Goal: Task Accomplishment & Management: Manage account settings

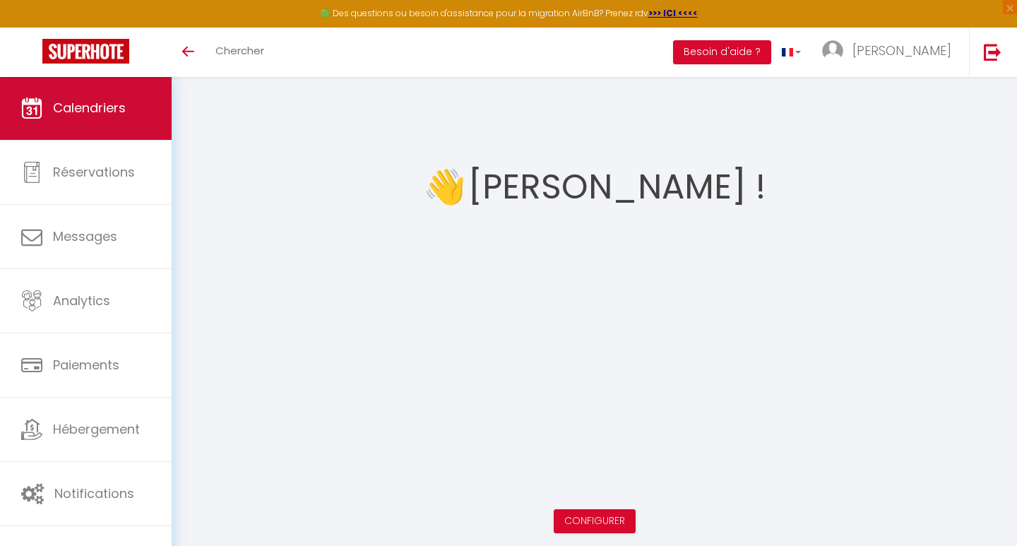
click at [55, 107] on span "Calendriers" at bounding box center [89, 108] width 73 height 18
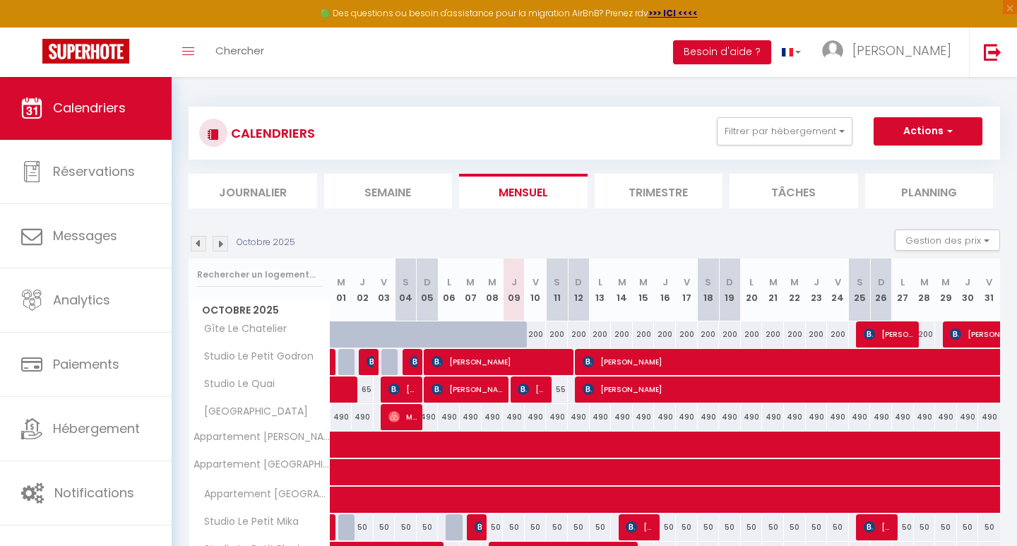
click at [222, 242] on img at bounding box center [221, 244] width 16 height 16
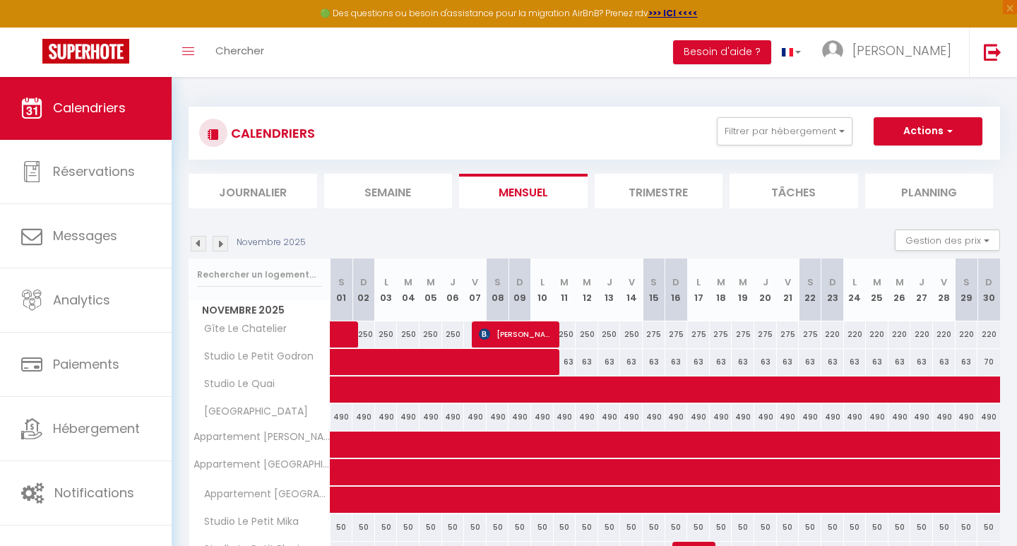
click at [222, 241] on img at bounding box center [221, 244] width 16 height 16
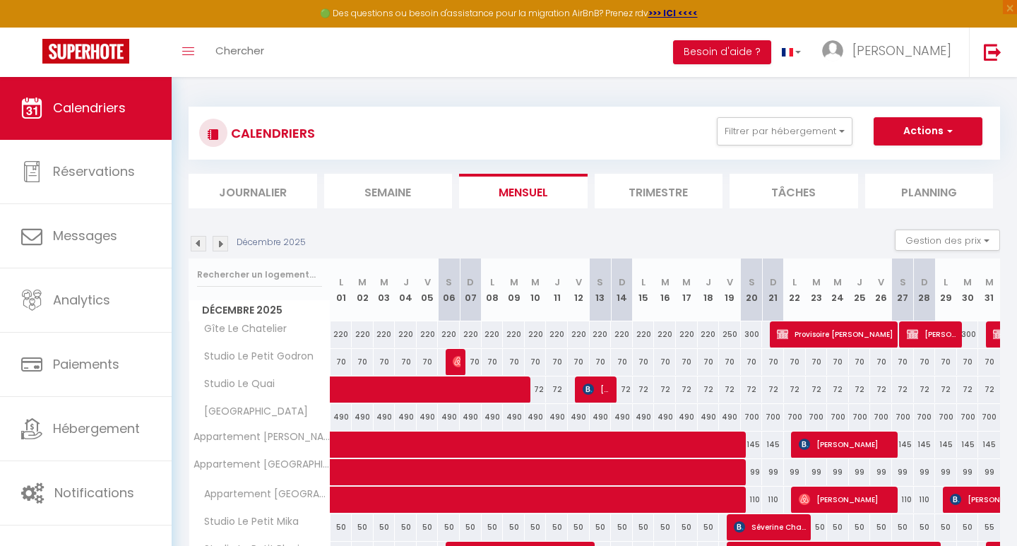
click at [801, 337] on span "Provisoire [PERSON_NAME]" at bounding box center [835, 334] width 117 height 27
select select "OK"
select select "KO"
select select "0"
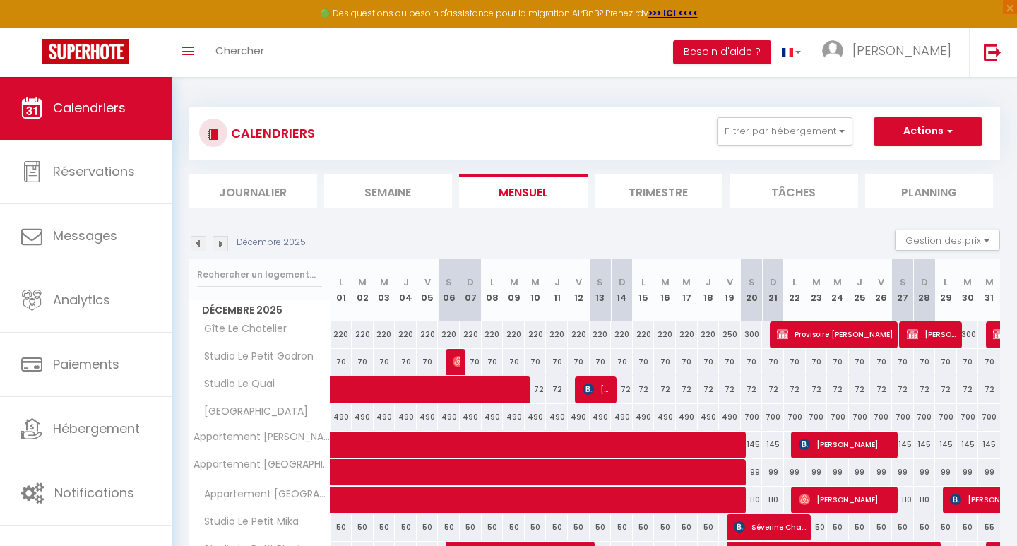
select select "1"
select select
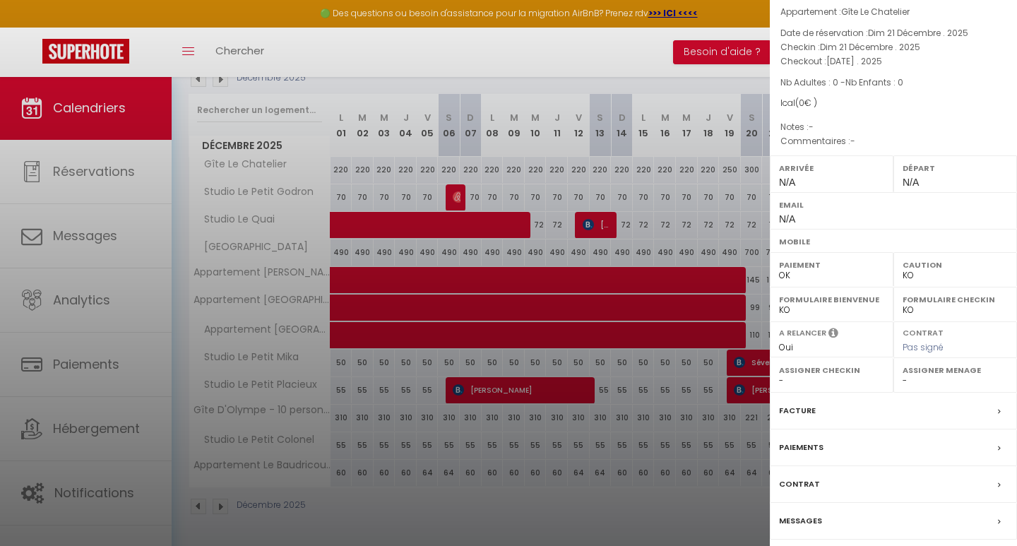
scroll to position [163, 0]
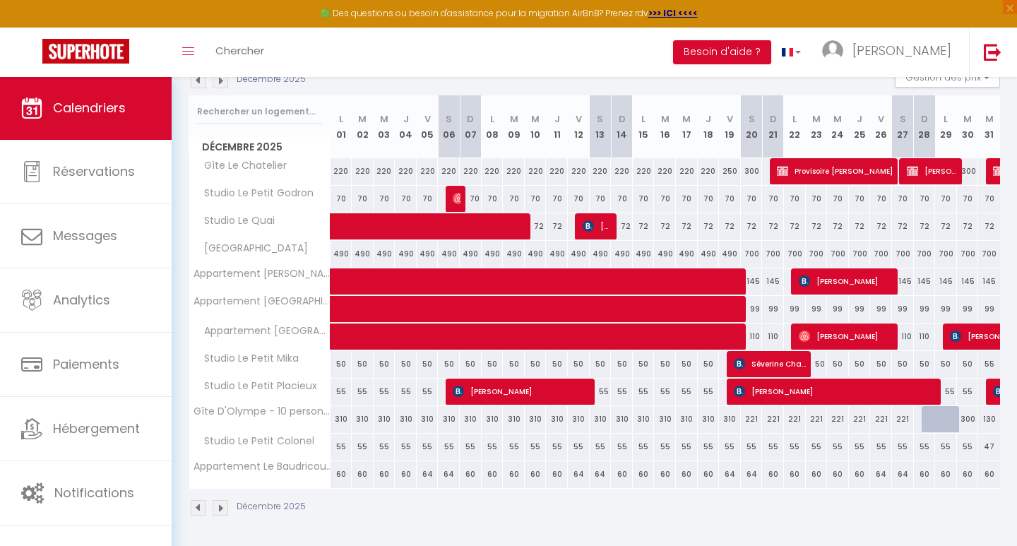
click at [821, 170] on span "Provisoire [PERSON_NAME]" at bounding box center [835, 170] width 117 height 27
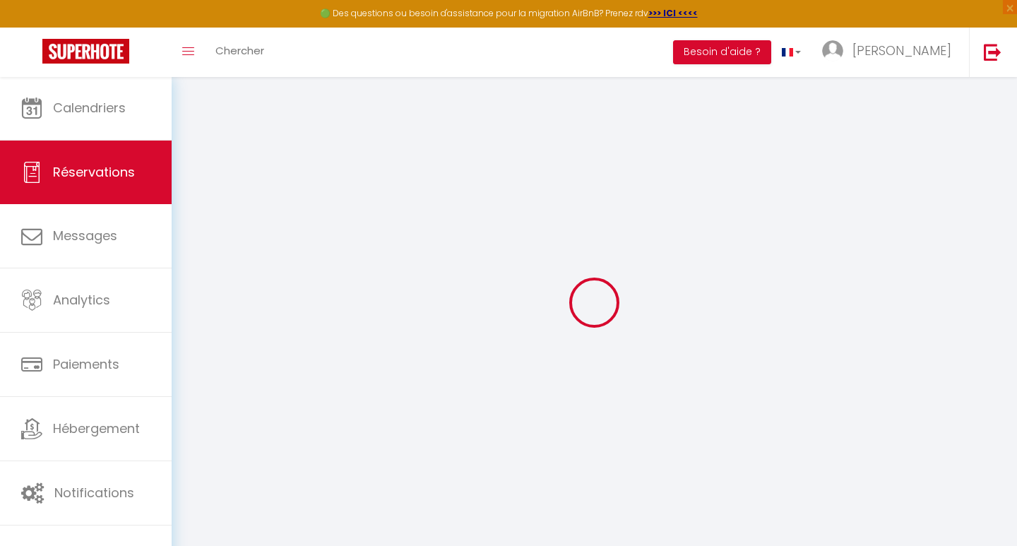
select select
select select "14"
checkbox input "false"
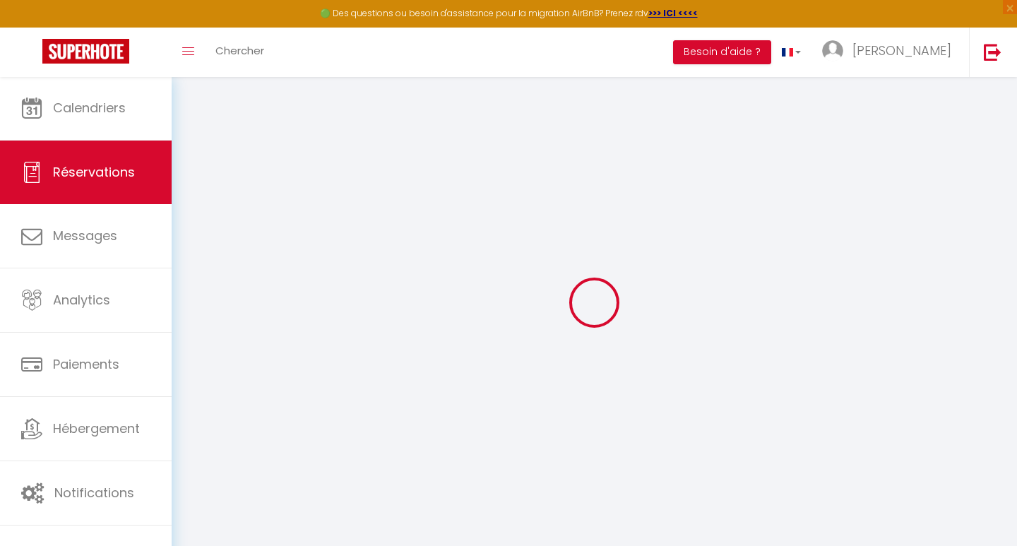
select select
checkbox input "false"
select select
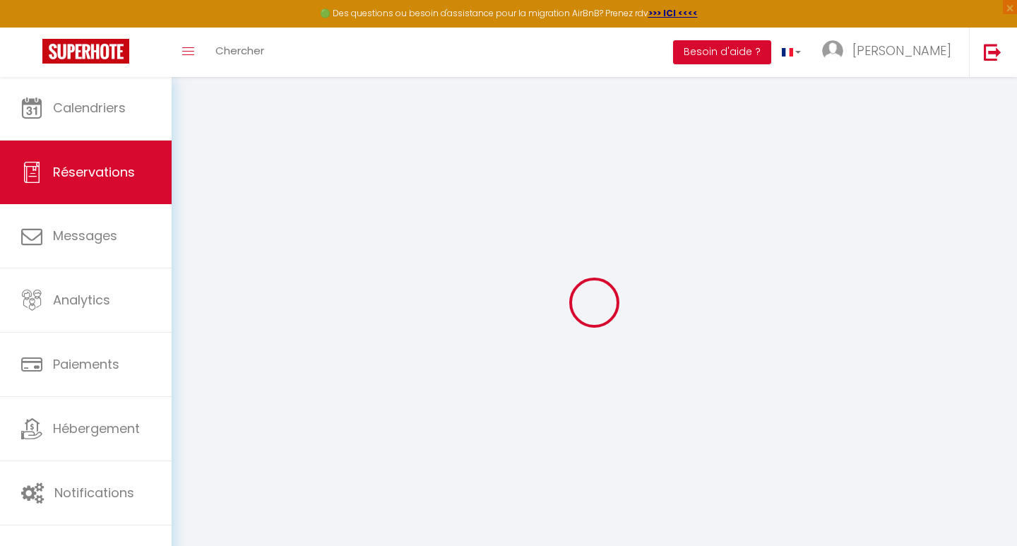
select select
checkbox input "false"
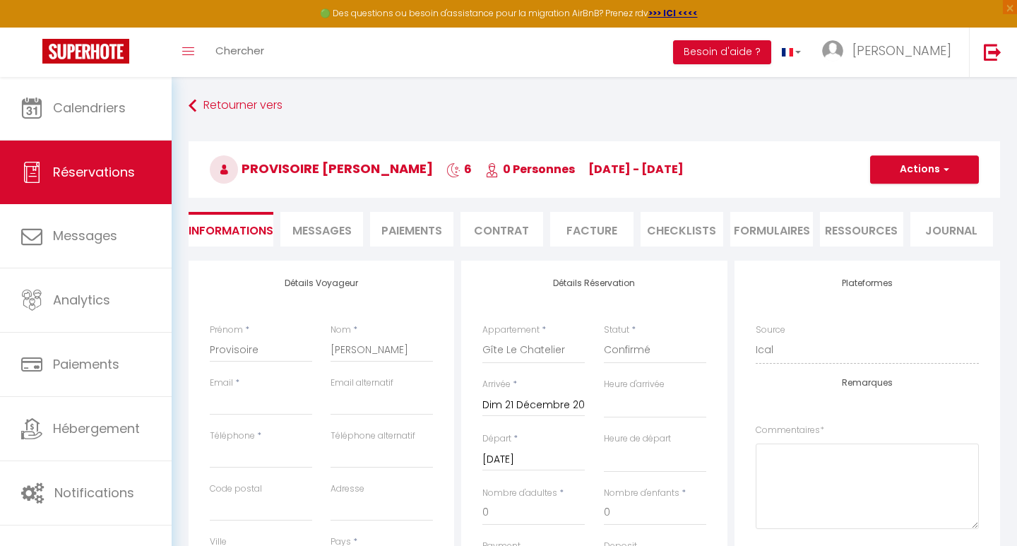
select select
checkbox input "false"
select select
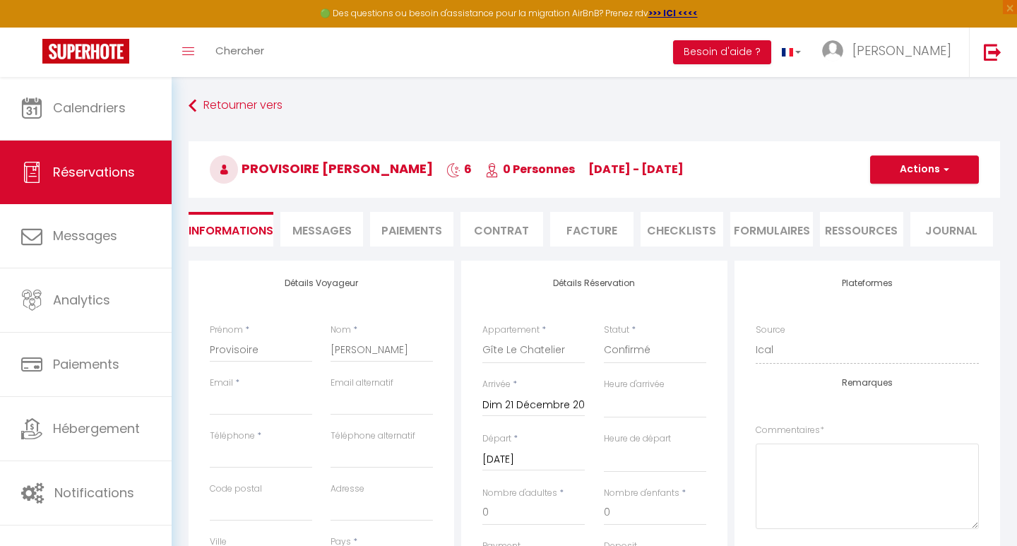
checkbox input "false"
select select
click at [945, 177] on button "Actions" at bounding box center [924, 169] width 109 height 28
click at [888, 237] on link "Supprimer" at bounding box center [910, 237] width 112 height 18
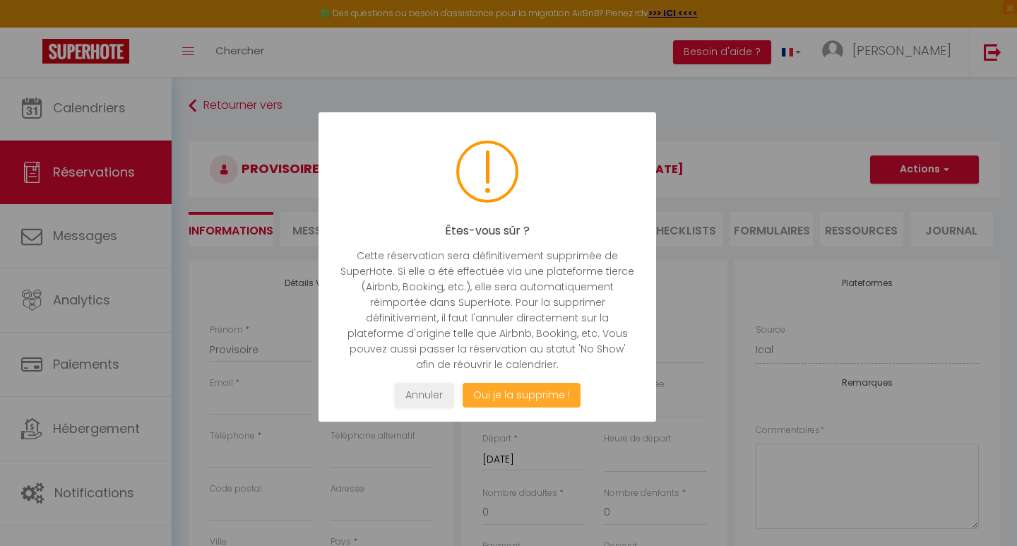
click at [504, 390] on button "Oui je la supprime !" at bounding box center [521, 395] width 118 height 25
select select "not_cancelled"
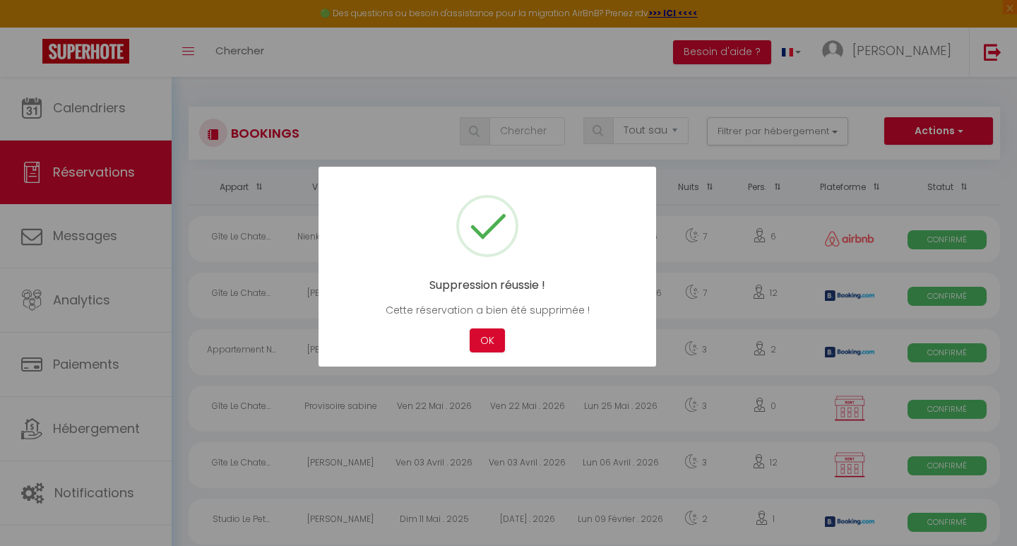
click at [491, 362] on div "Suppression réussie ! Cette réservation a bien été supprimée ! Not valid Cancel…" at bounding box center [486, 267] width 337 height 201
click at [489, 346] on button "OK" at bounding box center [487, 340] width 35 height 25
